Goal: Transaction & Acquisition: Download file/media

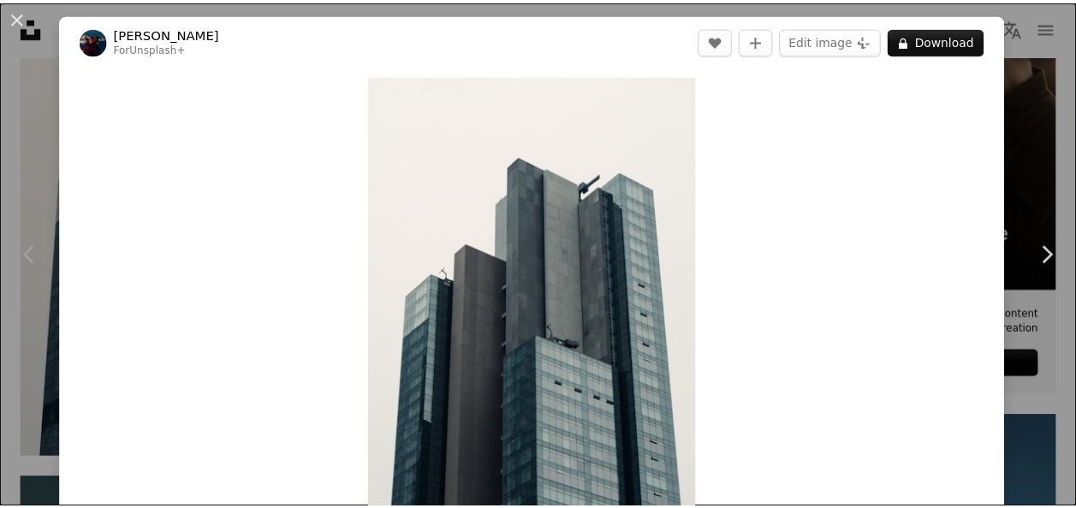
scroll to position [58, 0]
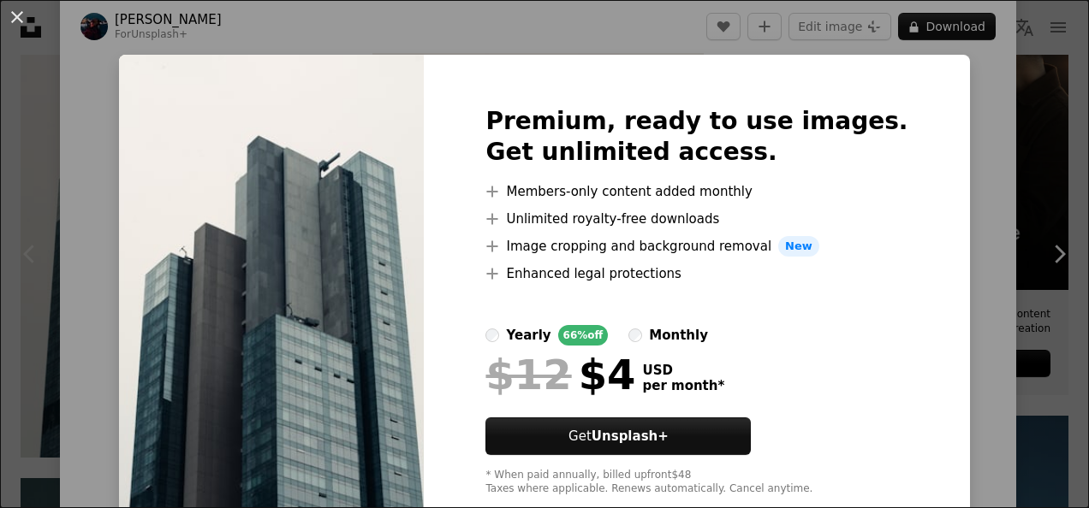
click at [1013, 181] on div "An X shape Premium, ready to use images. Get unlimited access. A plus sign Memb…" at bounding box center [544, 254] width 1089 height 508
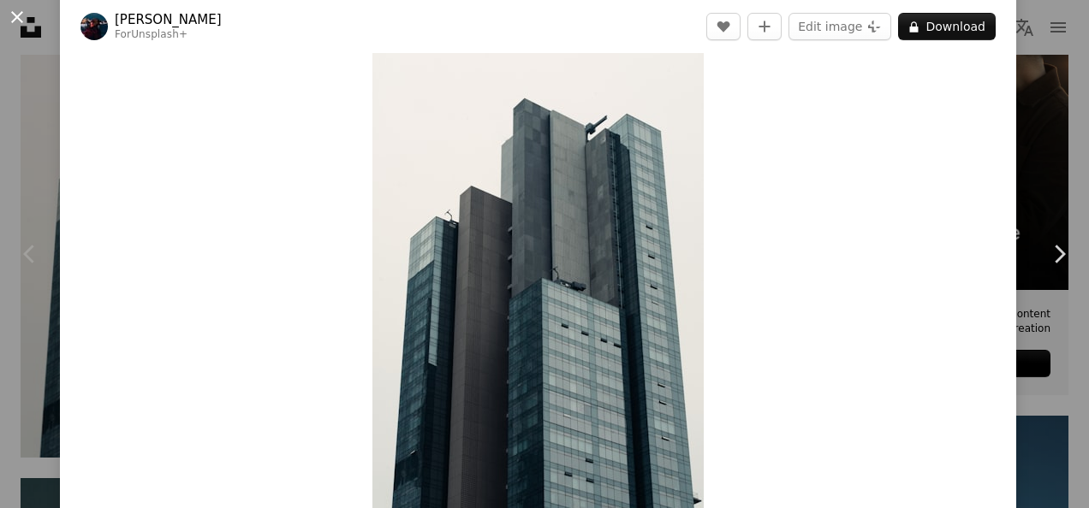
click at [13, 9] on button "An X shape" at bounding box center [17, 17] width 21 height 21
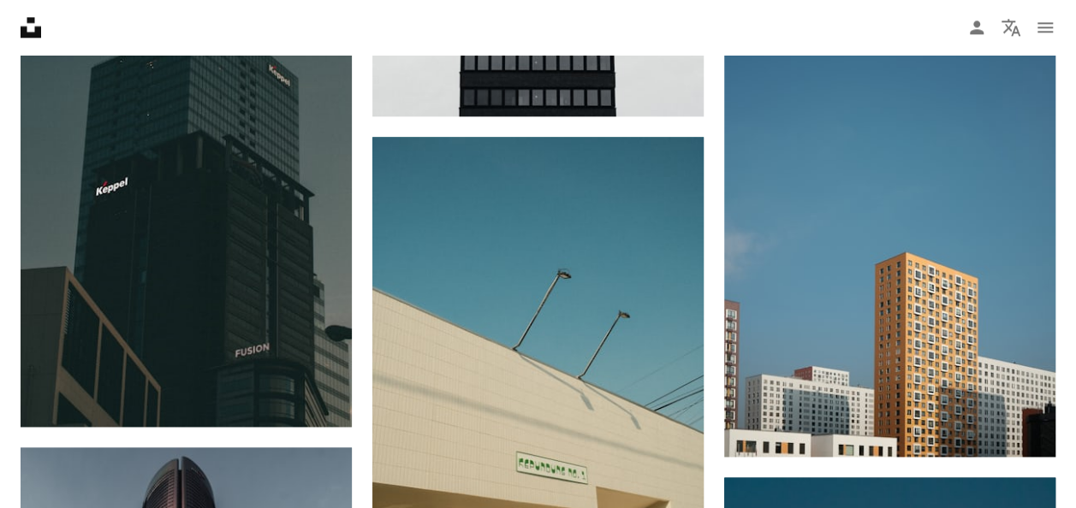
scroll to position [1060, 0]
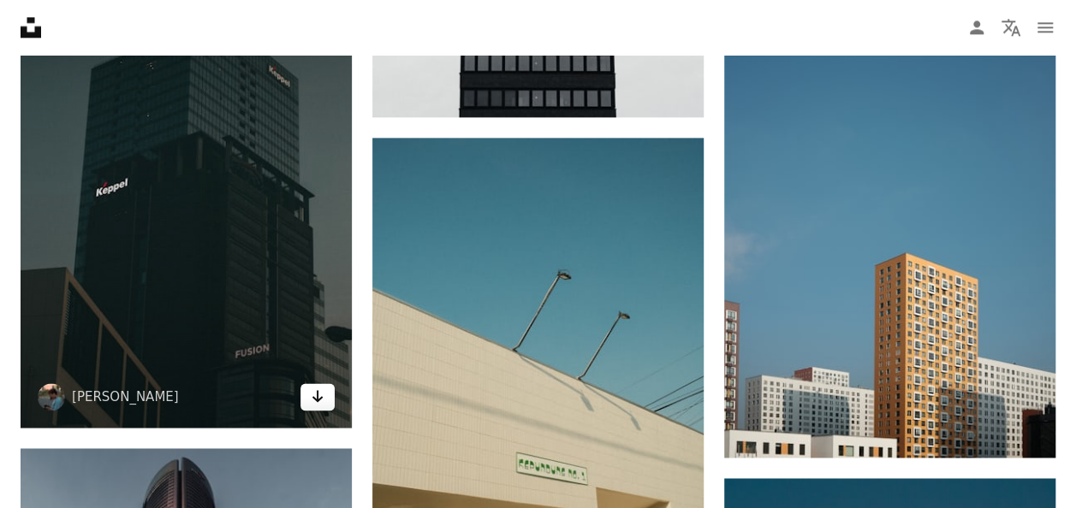
click at [324, 404] on link "Arrow pointing down" at bounding box center [317, 396] width 34 height 27
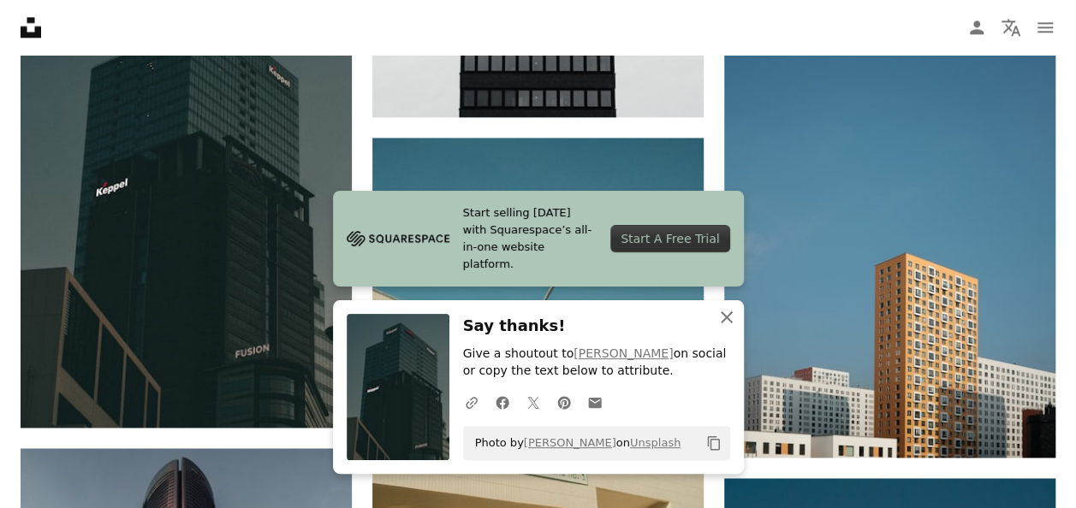
click at [730, 319] on icon "An X shape" at bounding box center [726, 317] width 21 height 21
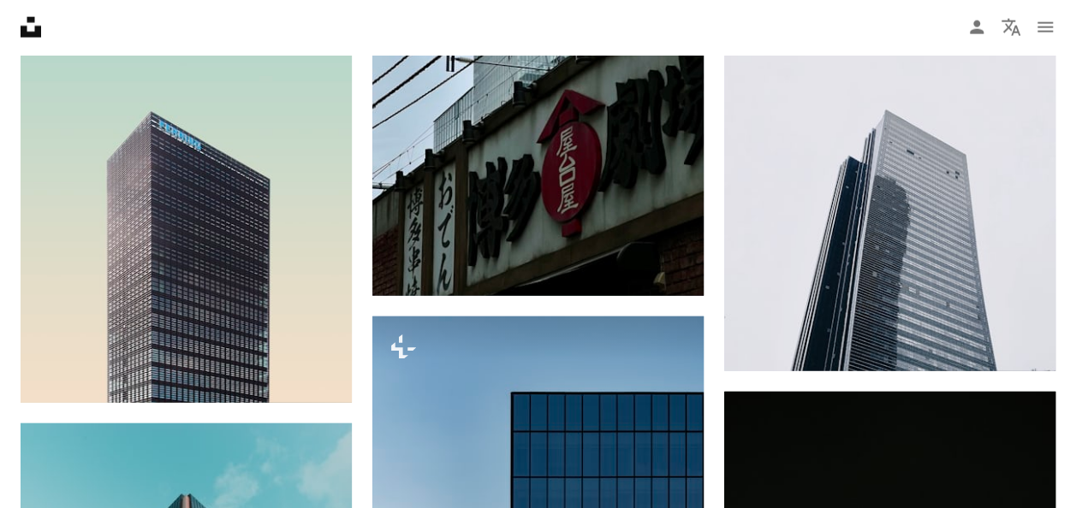
scroll to position [2041, 0]
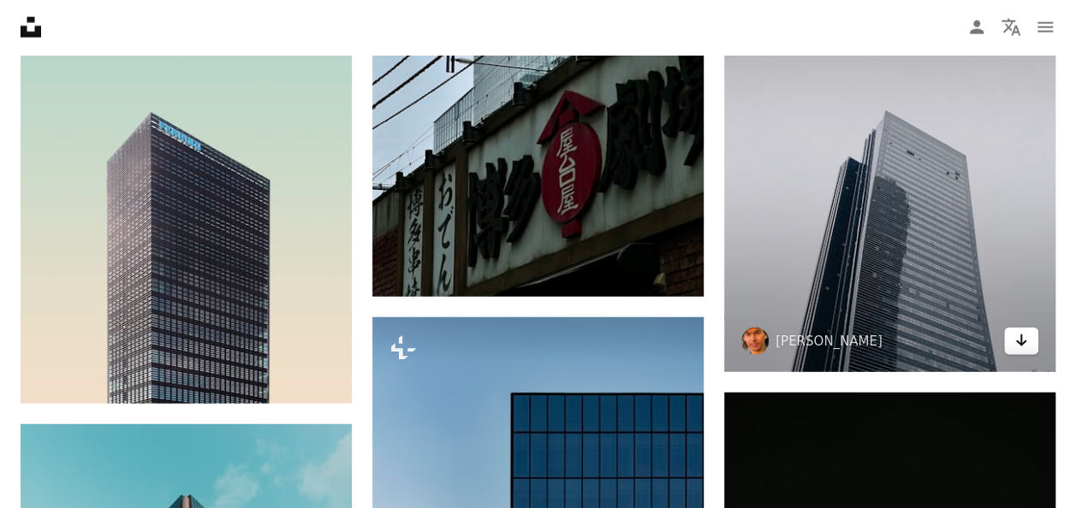
click at [1030, 350] on link "Arrow pointing down" at bounding box center [1021, 341] width 34 height 27
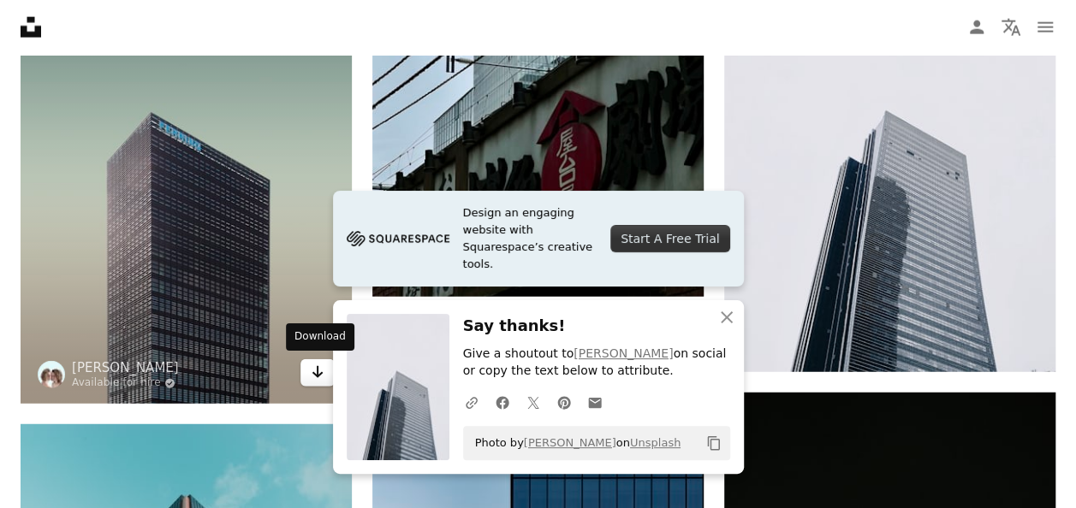
click at [313, 372] on icon "Download" at bounding box center [317, 372] width 11 height 12
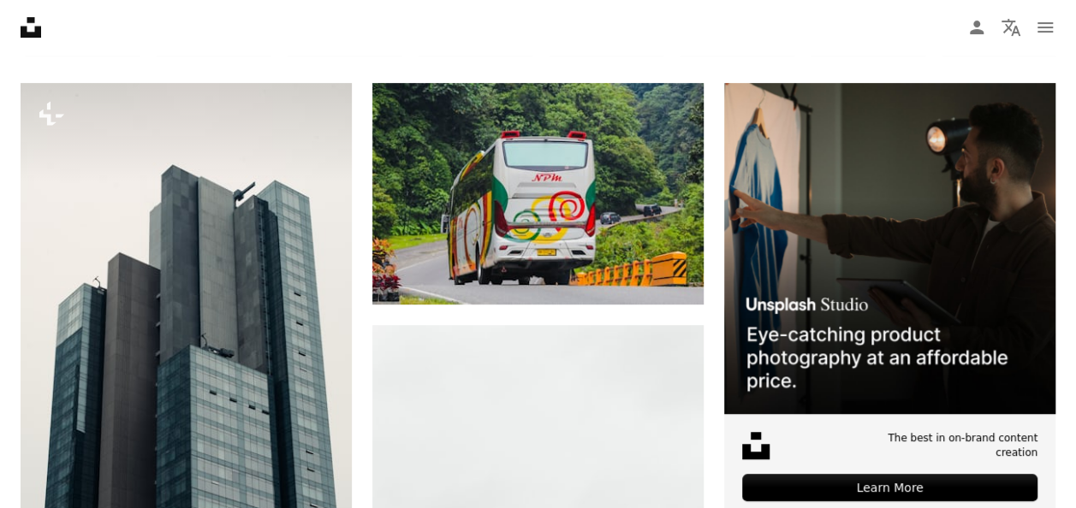
scroll to position [0, 0]
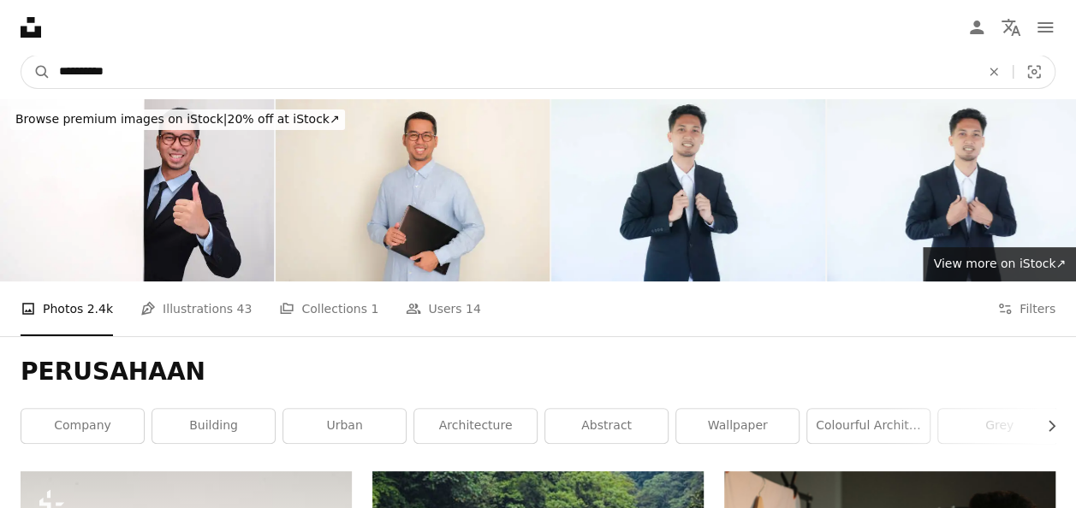
click at [515, 64] on input "**********" at bounding box center [513, 72] width 924 height 33
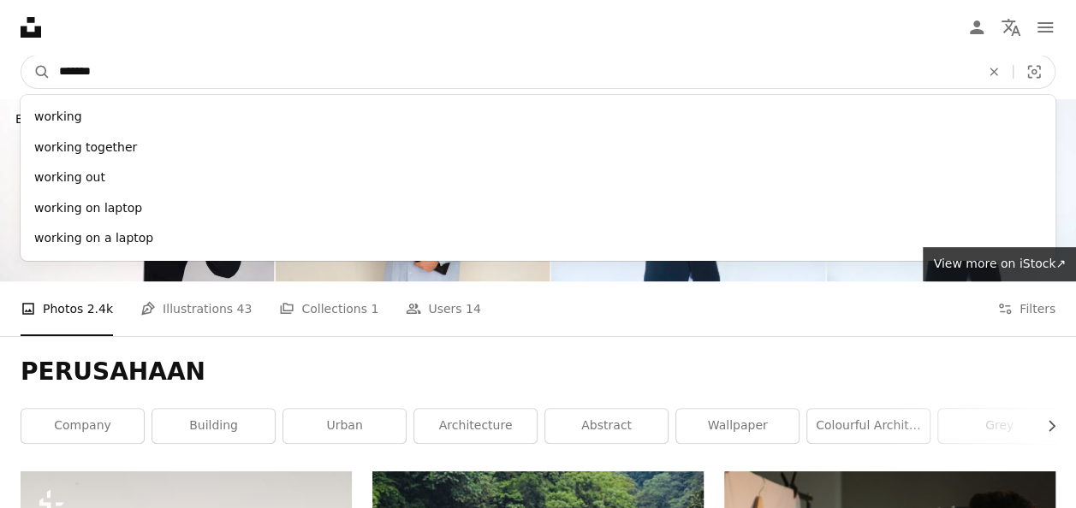
type input "*******"
click at [21, 56] on button "A magnifying glass" at bounding box center [35, 72] width 29 height 33
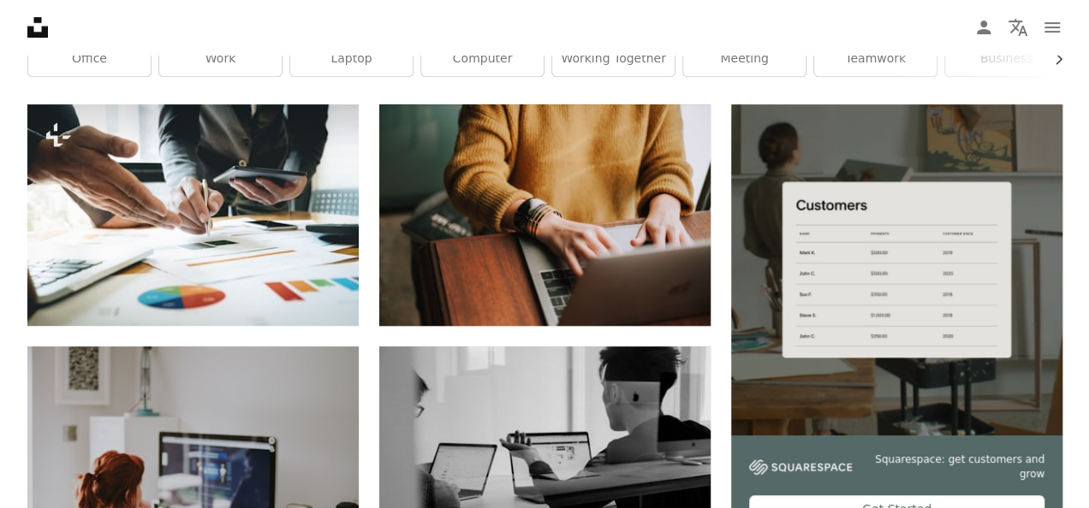
scroll to position [368, 0]
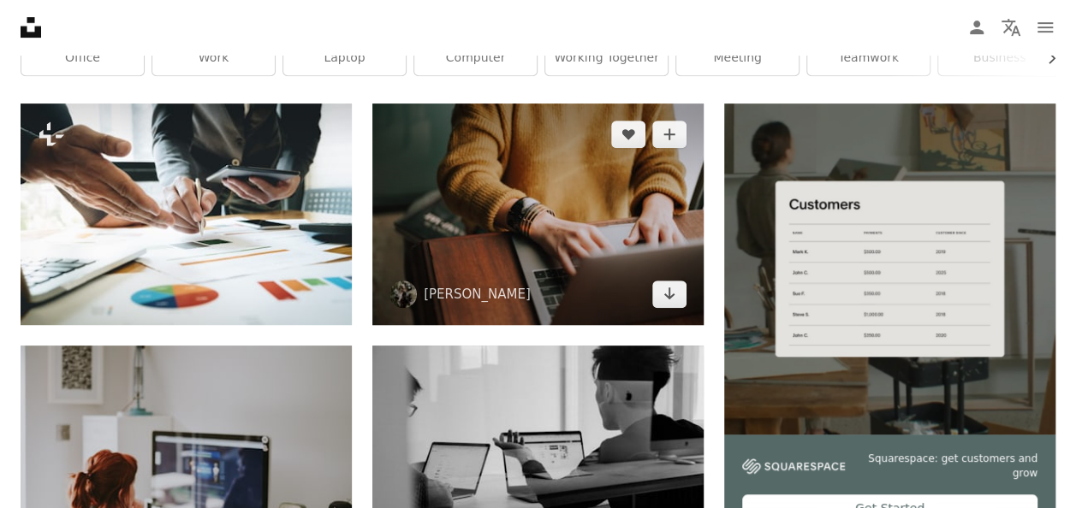
click at [503, 252] on img at bounding box center [537, 214] width 331 height 221
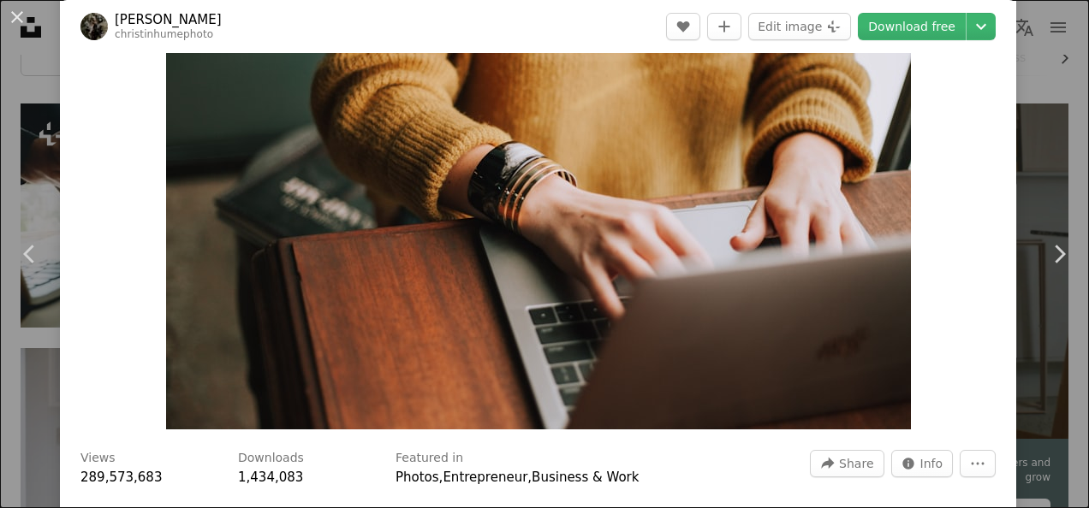
scroll to position [128, 0]
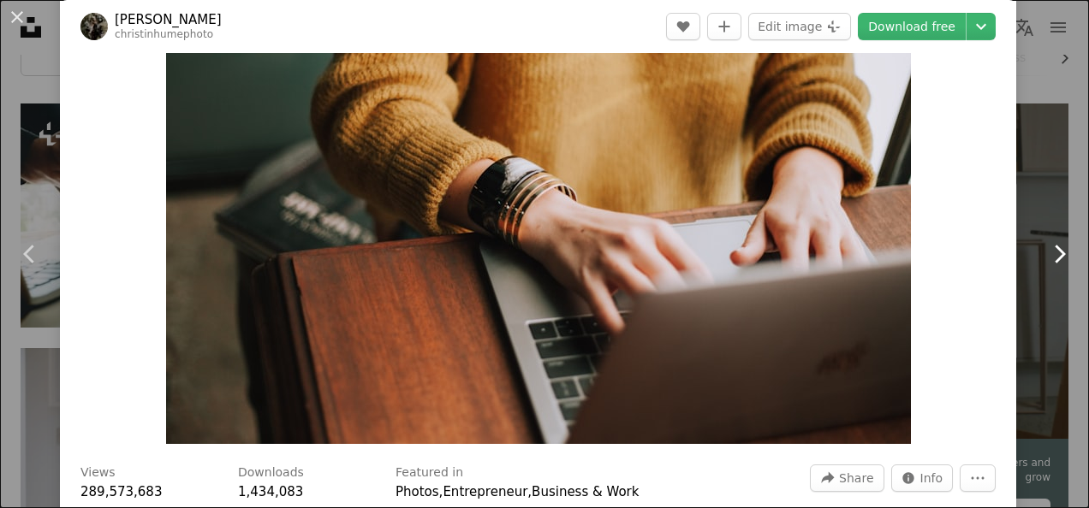
click at [1031, 200] on link "Chevron right" at bounding box center [1059, 254] width 60 height 164
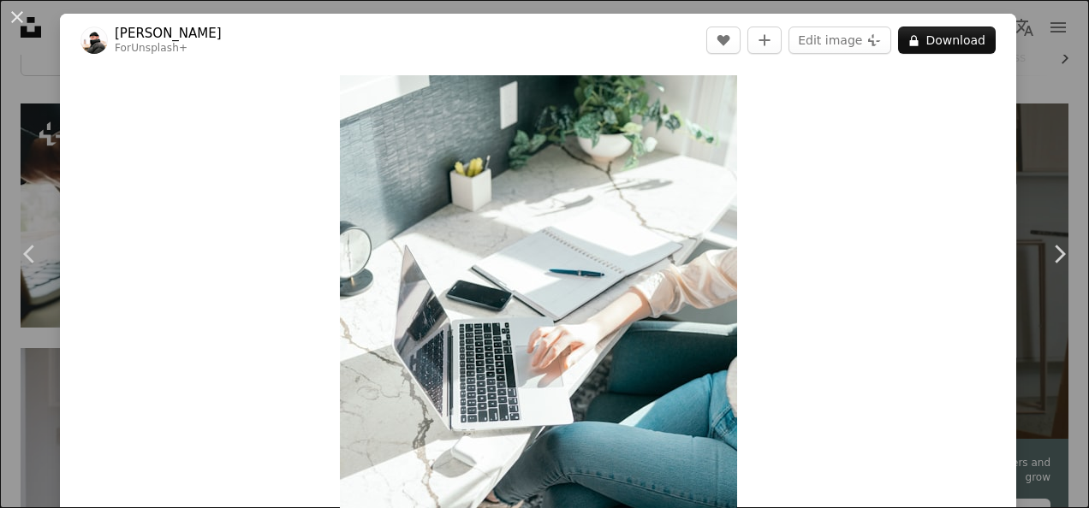
click at [1026, 115] on div "An X shape Chevron left Chevron right [PERSON_NAME] For Unsplash+ A heart A plu…" at bounding box center [544, 254] width 1089 height 508
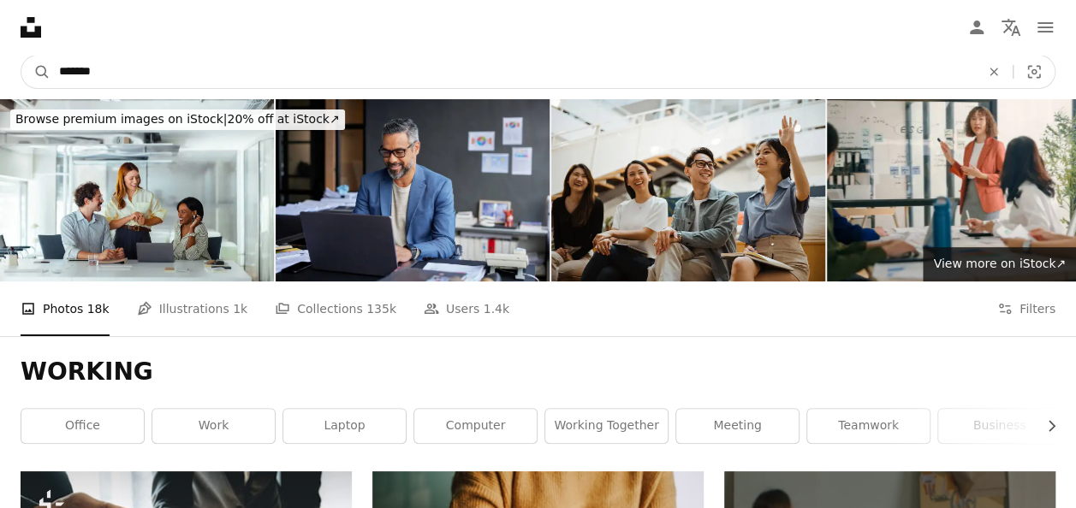
click at [561, 74] on input "*******" at bounding box center [513, 72] width 924 height 33
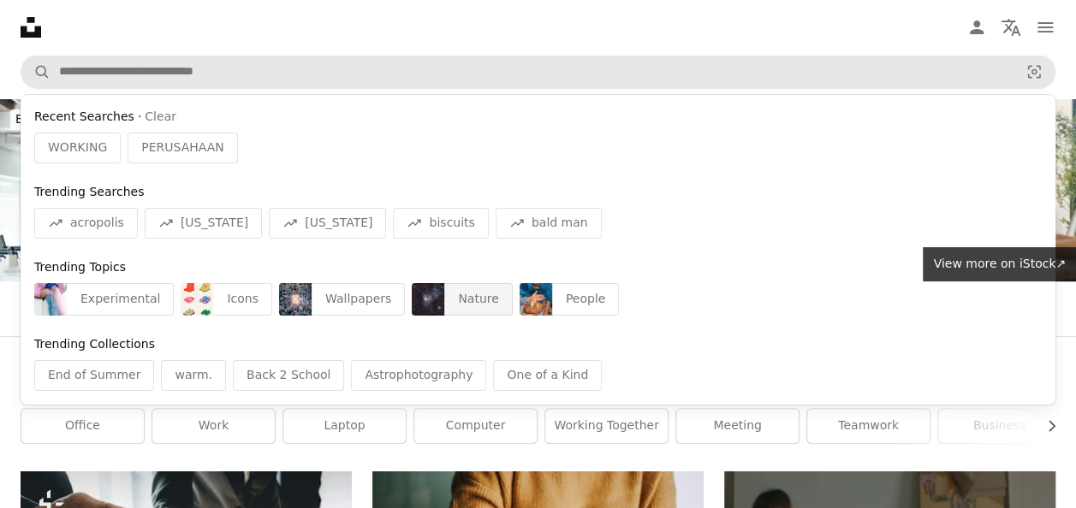
click at [444, 299] on div "Nature" at bounding box center [478, 299] width 68 height 33
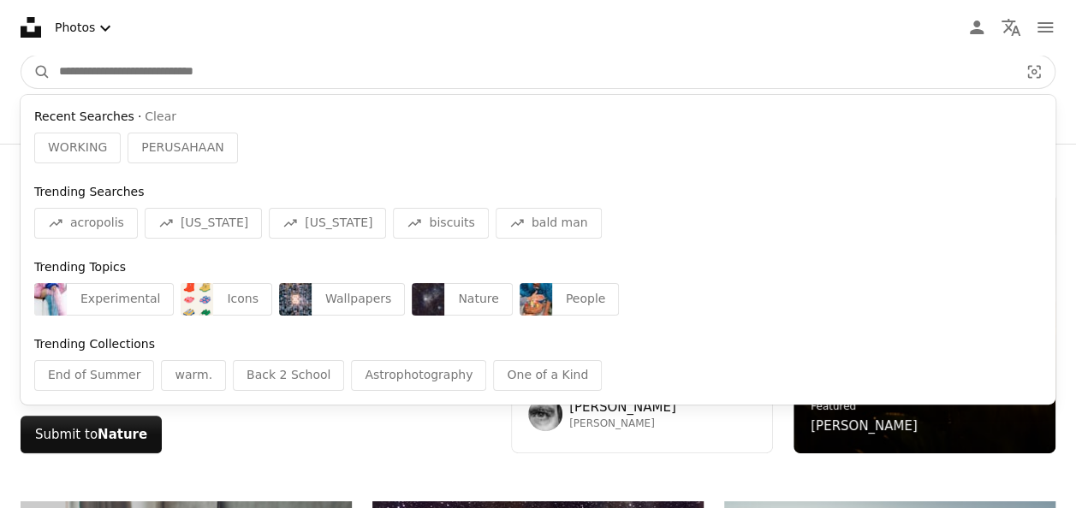
click at [419, 58] on input "Find visuals sitewide" at bounding box center [532, 72] width 963 height 33
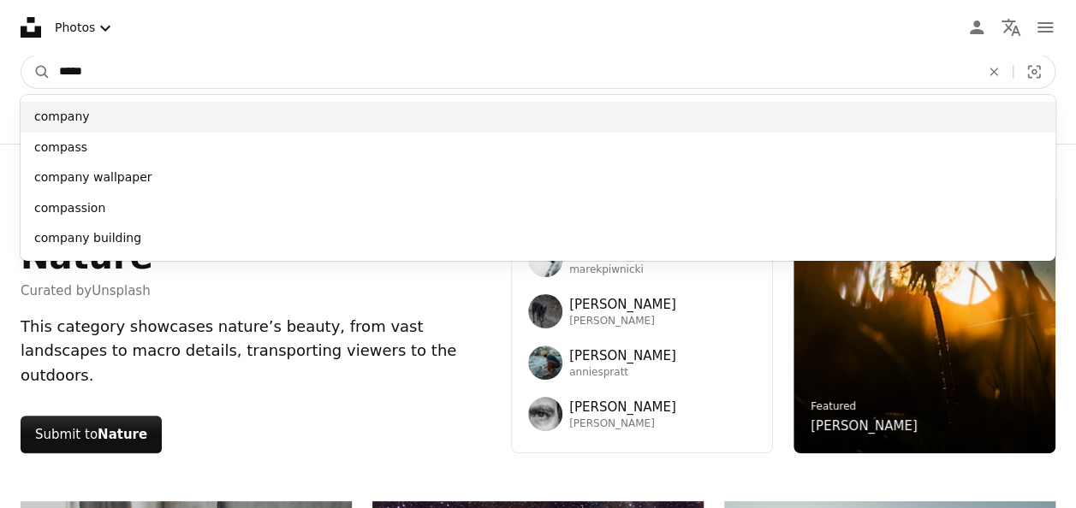
type input "*****"
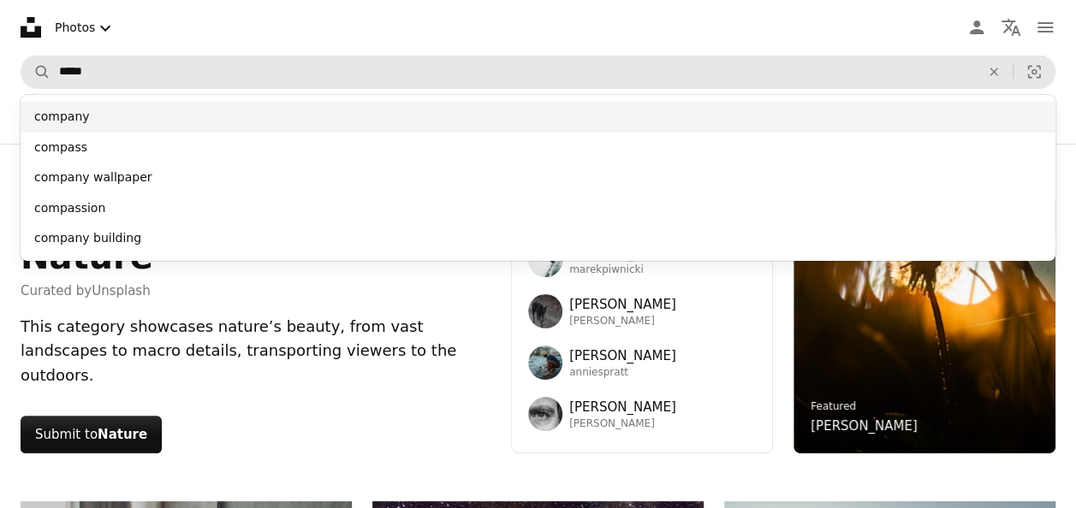
click at [393, 120] on div "company" at bounding box center [538, 117] width 1035 height 31
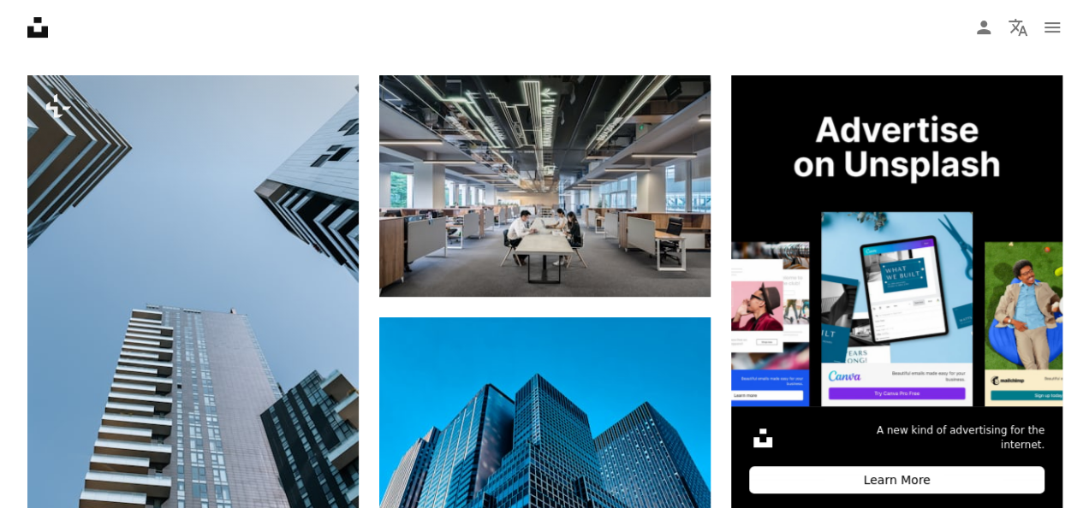
scroll to position [397, 0]
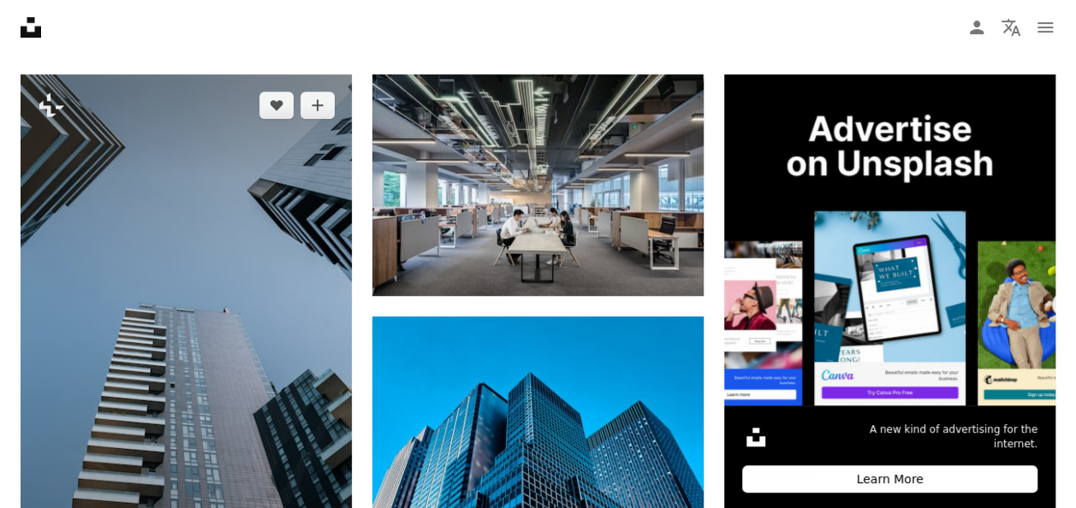
click at [236, 223] on img at bounding box center [186, 322] width 331 height 497
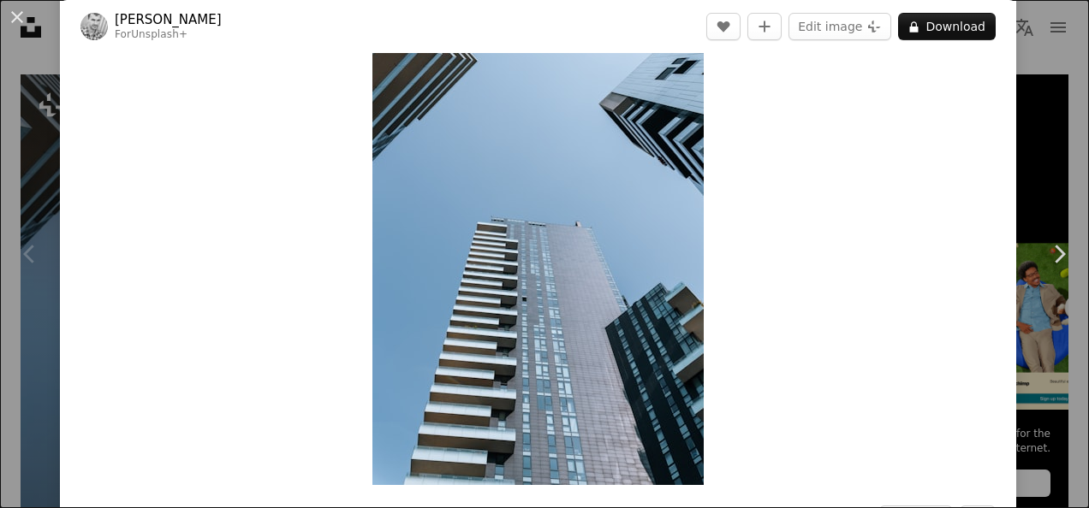
scroll to position [86, 0]
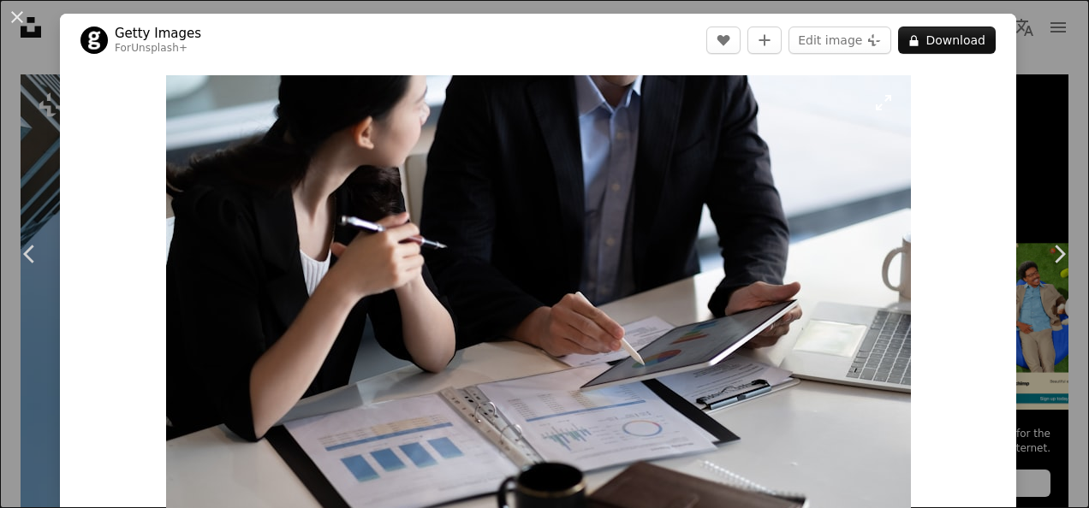
click at [690, 241] on img "Zoom in on this image" at bounding box center [538, 323] width 745 height 496
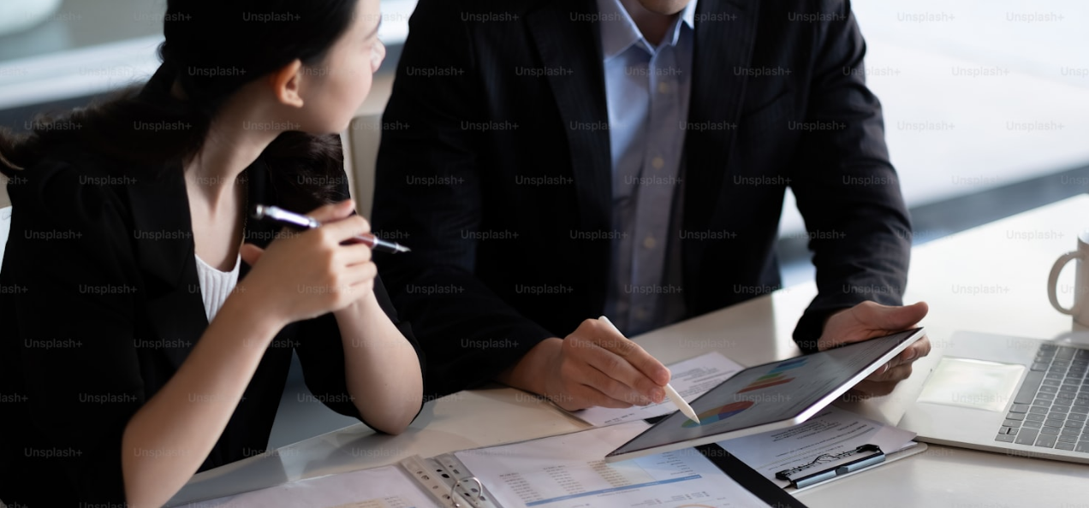
scroll to position [100, 0]
